Goal: Information Seeking & Learning: Learn about a topic

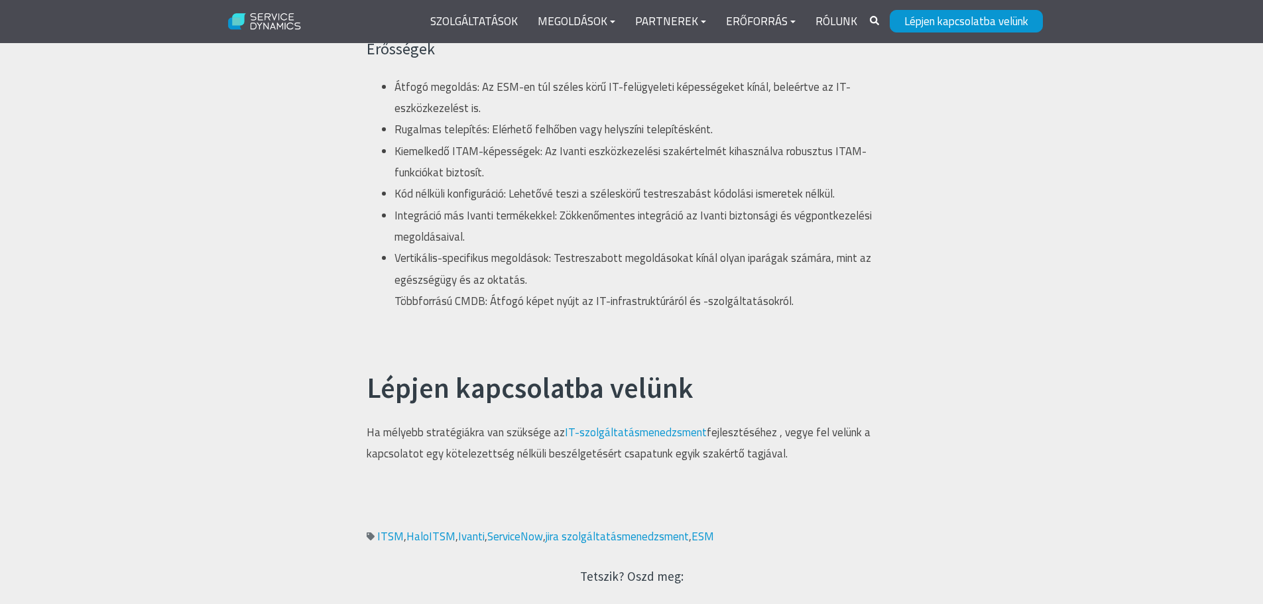
scroll to position [3049, 0]
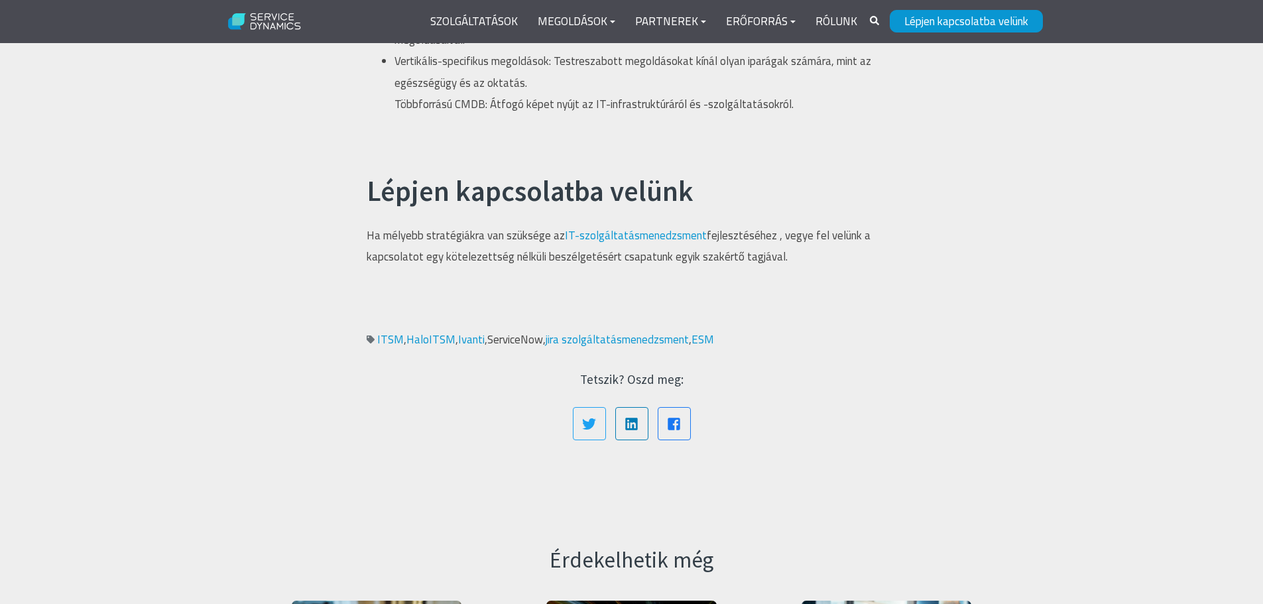
click at [524, 340] on font "ServiceNow" at bounding box center [515, 339] width 56 height 17
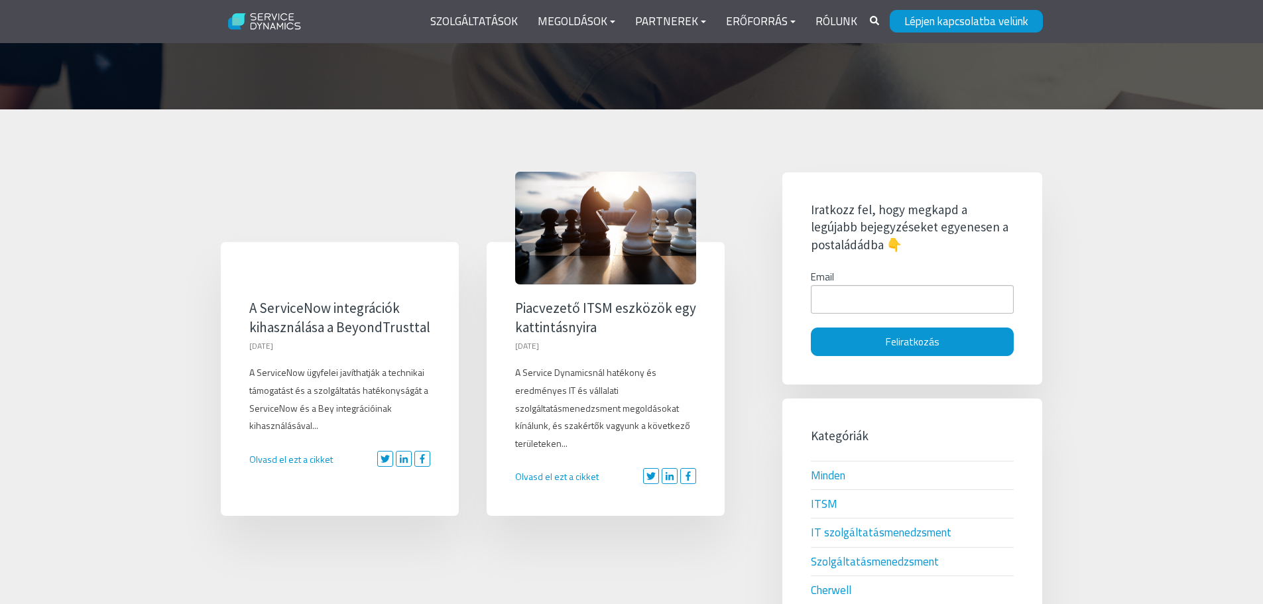
scroll to position [199, 0]
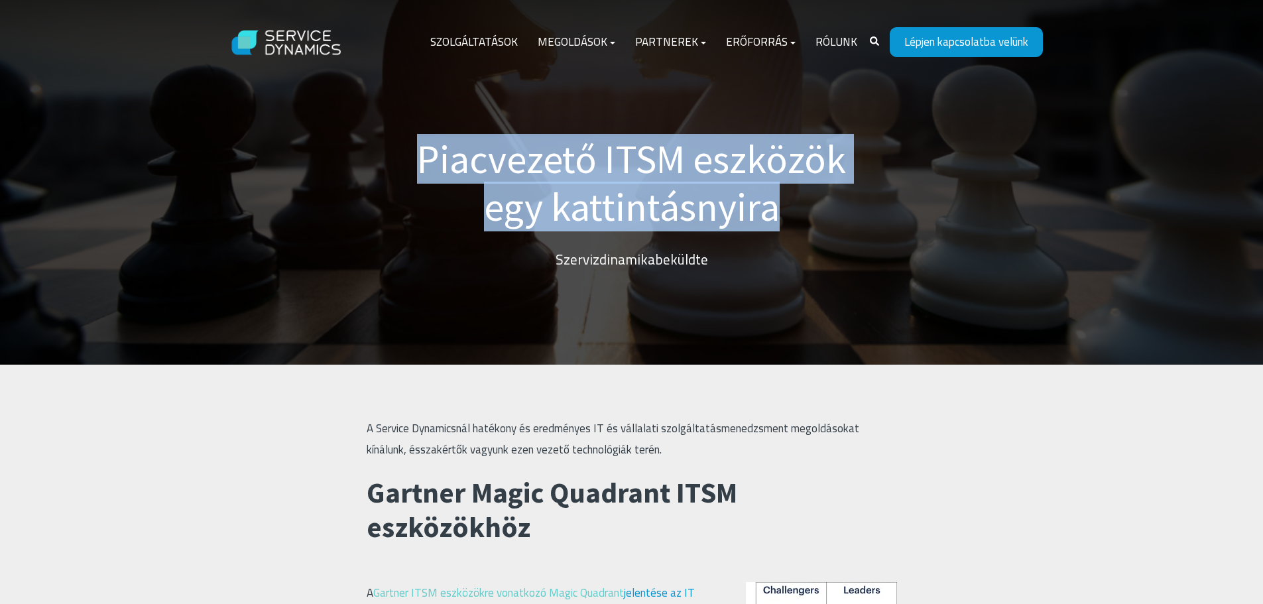
drag, startPoint x: 787, startPoint y: 207, endPoint x: 427, endPoint y: 163, distance: 362.6
click at [427, 163] on h1 "Piacvezető ITSM eszközök egy kattintásnyira" at bounding box center [632, 182] width 464 height 95
copy font "Piacvezető ITSM eszközök egy kattintásnyira"
click at [520, 164] on font "Piacvezető ITSM eszközök egy kattintásnyira" at bounding box center [631, 182] width 429 height 97
